Goal: Information Seeking & Learning: Learn about a topic

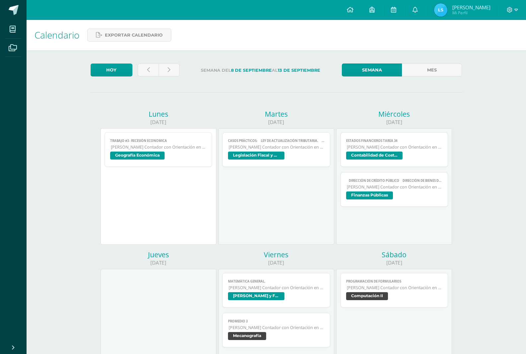
click at [378, 194] on span "Finanzas Públicas" at bounding box center [369, 195] width 47 height 8
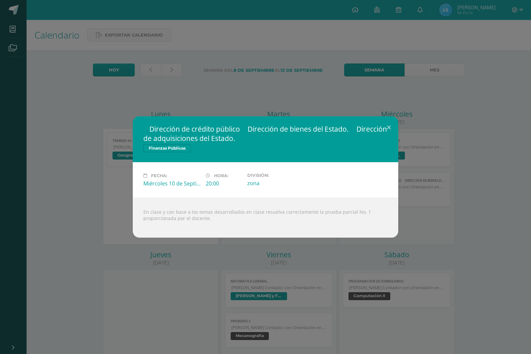
click at [429, 201] on div " Dirección de crédito público  Dirección de bienes del Estado.  Dirección de…" at bounding box center [266, 176] width 526 height 121
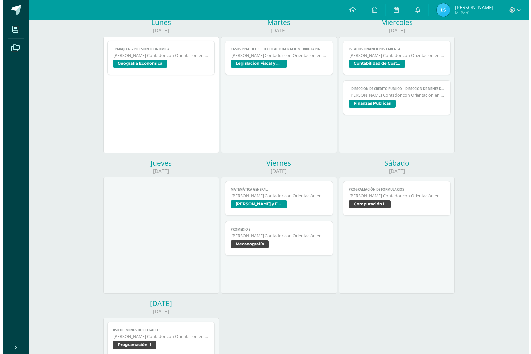
scroll to position [100, 0]
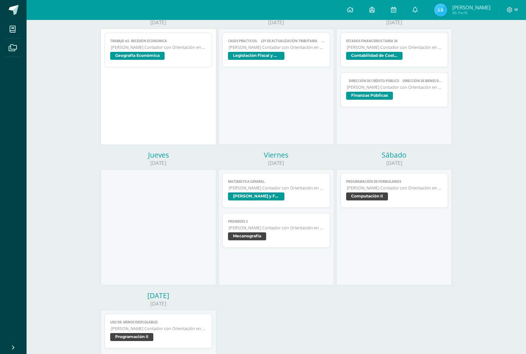
click at [280, 202] on link "Matemática General. [PERSON_NAME] con Orientación en Computación [PERSON_NAME] …" at bounding box center [277, 190] width 108 height 35
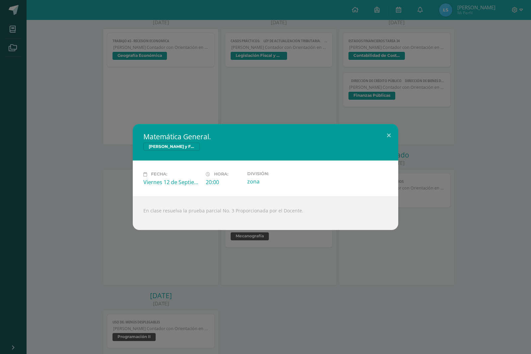
click at [277, 97] on div "Matemática General. Cálculo Mercantil y Financiero Fecha: [DATE] Hora: 20:00 Di…" at bounding box center [265, 177] width 531 height 354
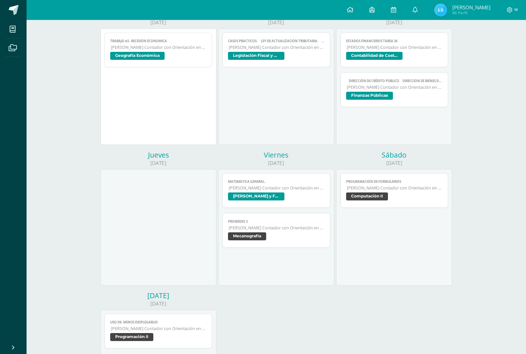
click at [361, 90] on span "[PERSON_NAME] Contador con Orientación en Computación" at bounding box center [395, 87] width 96 height 6
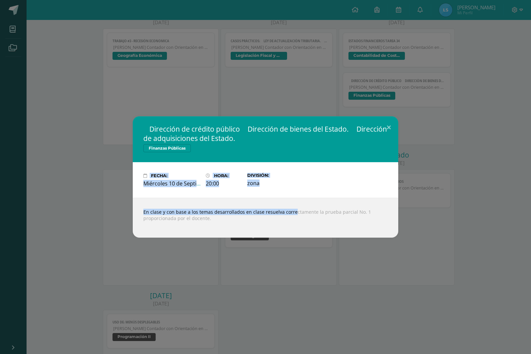
drag, startPoint x: 114, startPoint y: 104, endPoint x: 282, endPoint y: 205, distance: 196.4
click at [282, 205] on div " Dirección de crédito público  Dirección de bienes del Estado.  Dirección de…" at bounding box center [265, 177] width 531 height 354
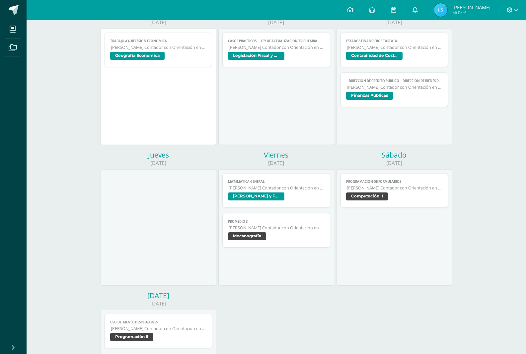
click at [373, 197] on span "Computación II" at bounding box center [367, 196] width 42 height 8
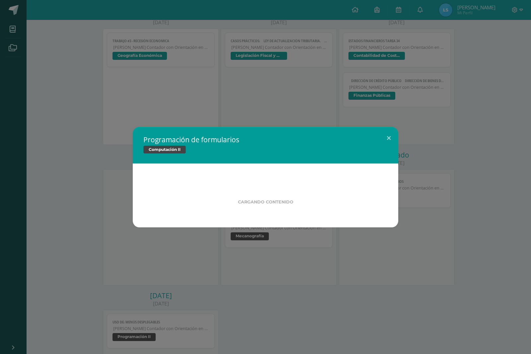
click at [277, 93] on div "Programación de formularios Computación II Cargando contenido Loading..." at bounding box center [265, 177] width 531 height 354
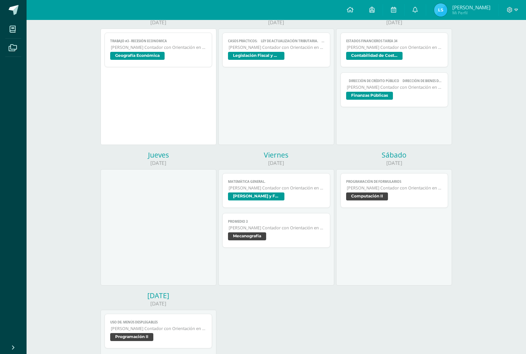
click at [369, 96] on span "Finanzas Públicas" at bounding box center [369, 96] width 47 height 8
